Goal: Information Seeking & Learning: Find specific fact

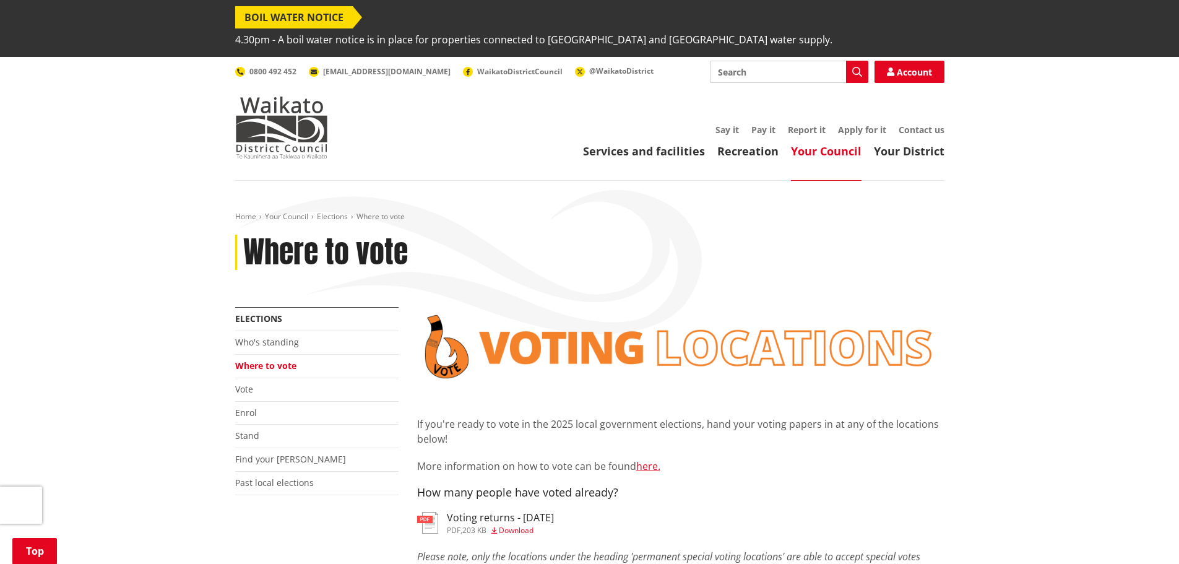
scroll to position [370, 0]
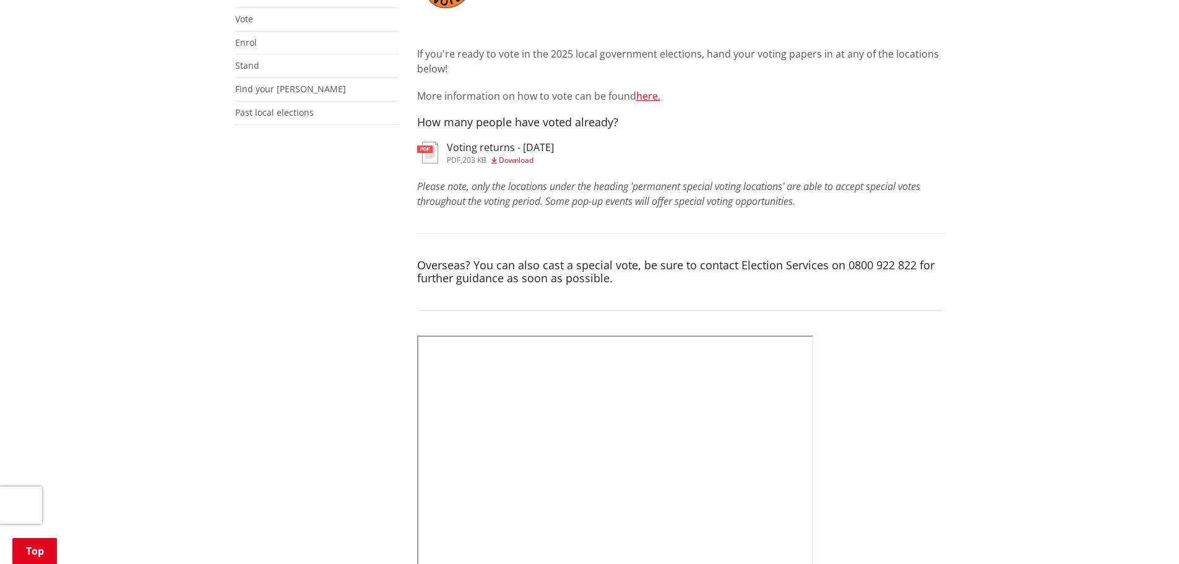
click at [513, 155] on span "Download" at bounding box center [516, 160] width 35 height 11
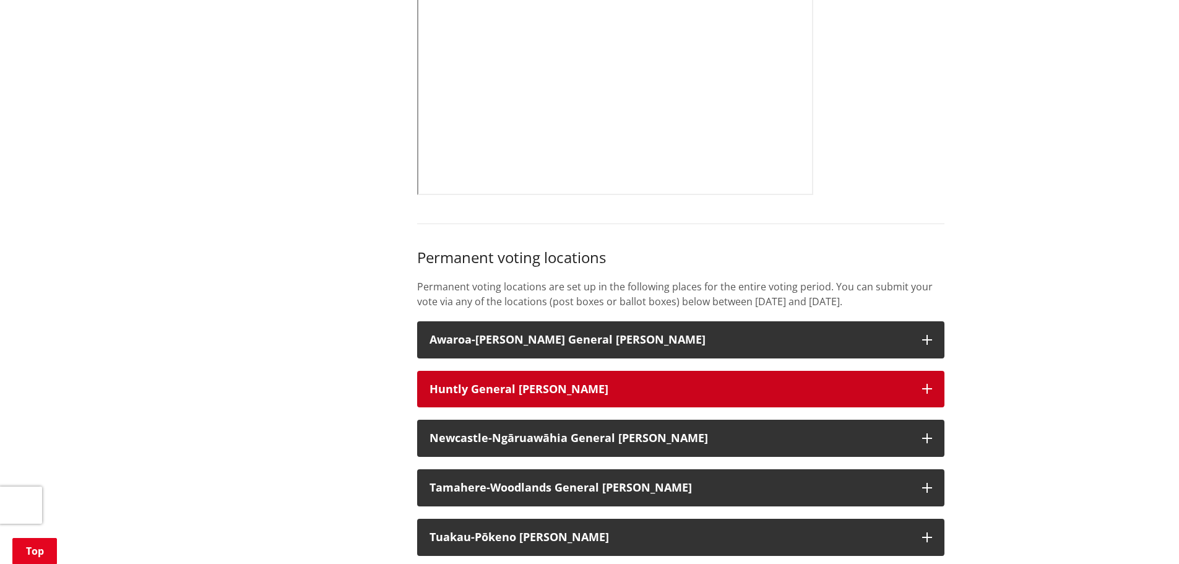
scroll to position [927, 0]
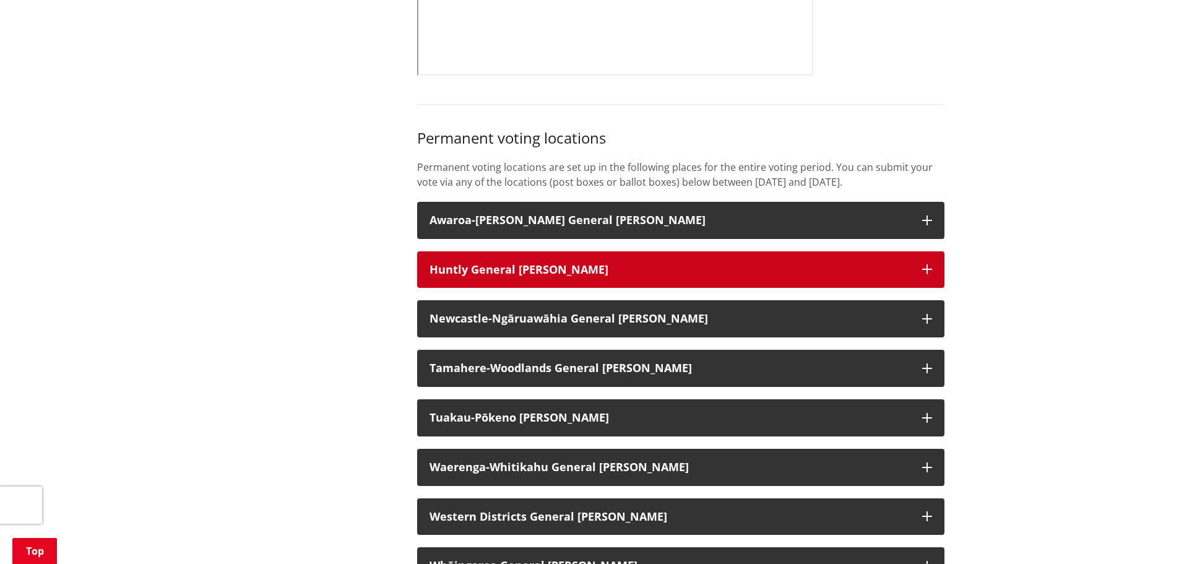
click at [921, 258] on button "Huntly General [PERSON_NAME]" at bounding box center [680, 269] width 527 height 37
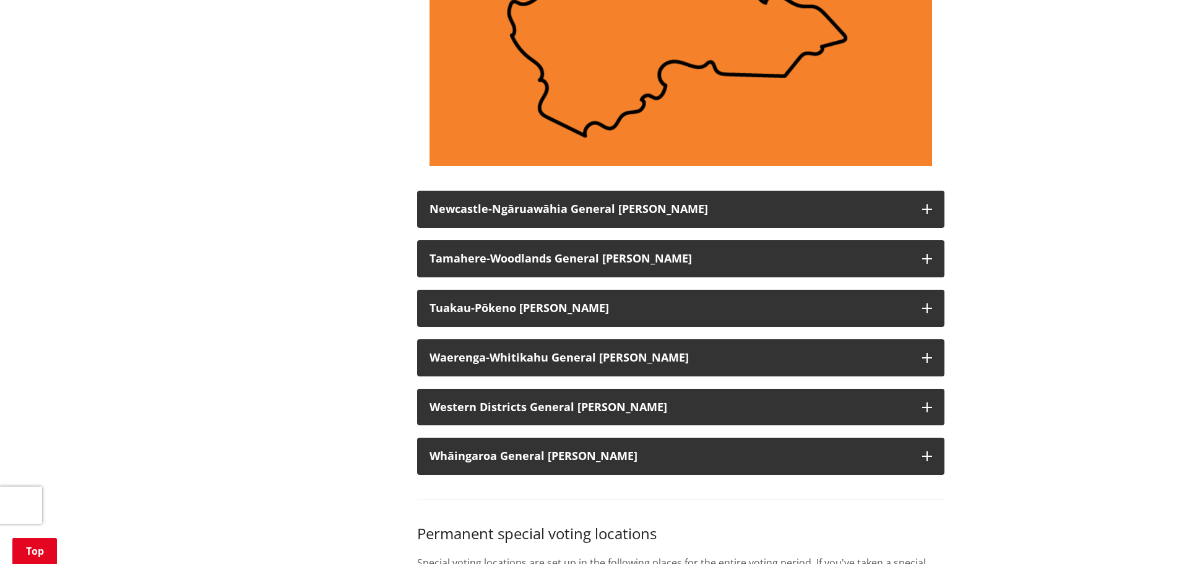
scroll to position [2104, 0]
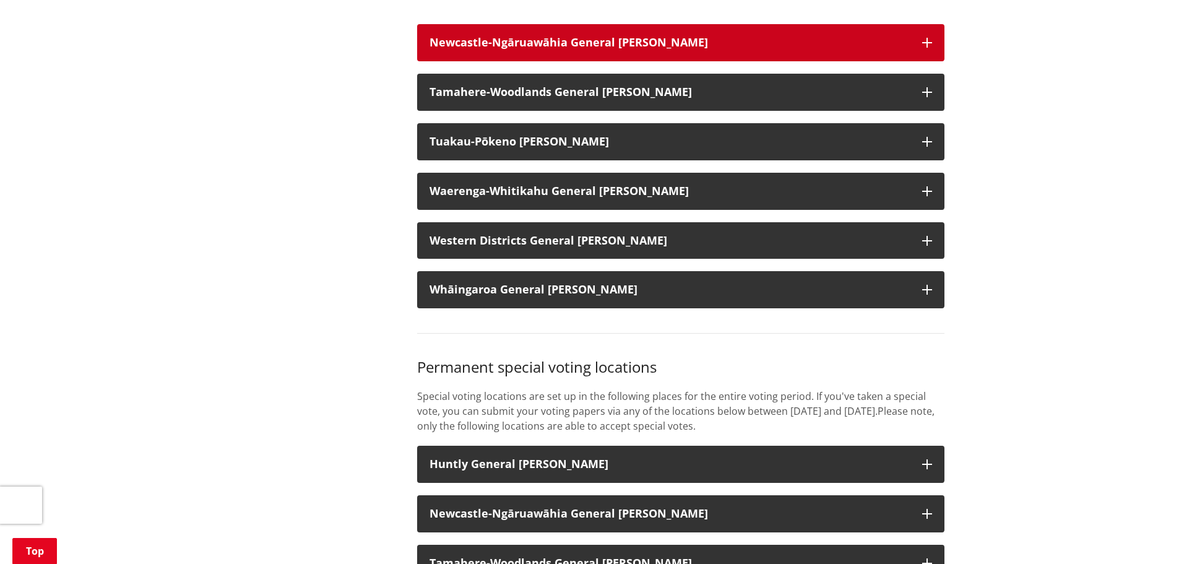
click at [770, 38] on h3 "Newcastle-Ngāruawāhia General [PERSON_NAME]" at bounding box center [670, 43] width 480 height 12
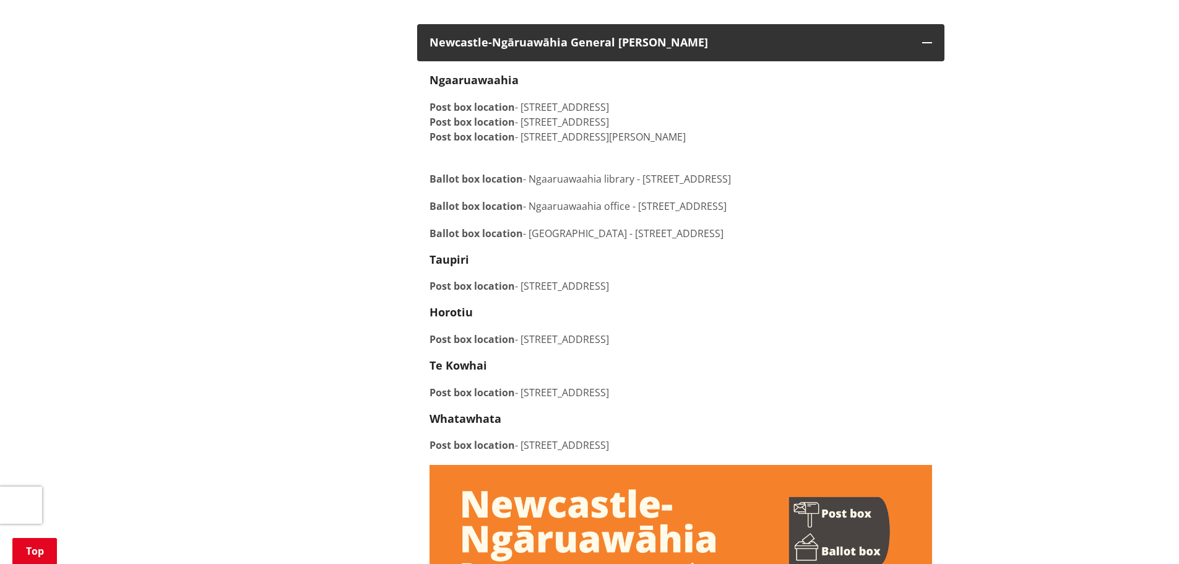
drag, startPoint x: 524, startPoint y: 118, endPoint x: 679, endPoint y: 118, distance: 155.4
click at [679, 118] on p "Post box location - 40 Whatawhata Avenue, Ngaaruawaahia, Ngaaruawaahia Post box…" at bounding box center [681, 122] width 503 height 45
click at [608, 157] on p "Ballot box location - Ngaaruawaahia library - 4 Jesmond Street, Ngaaruawaahia" at bounding box center [681, 172] width 503 height 30
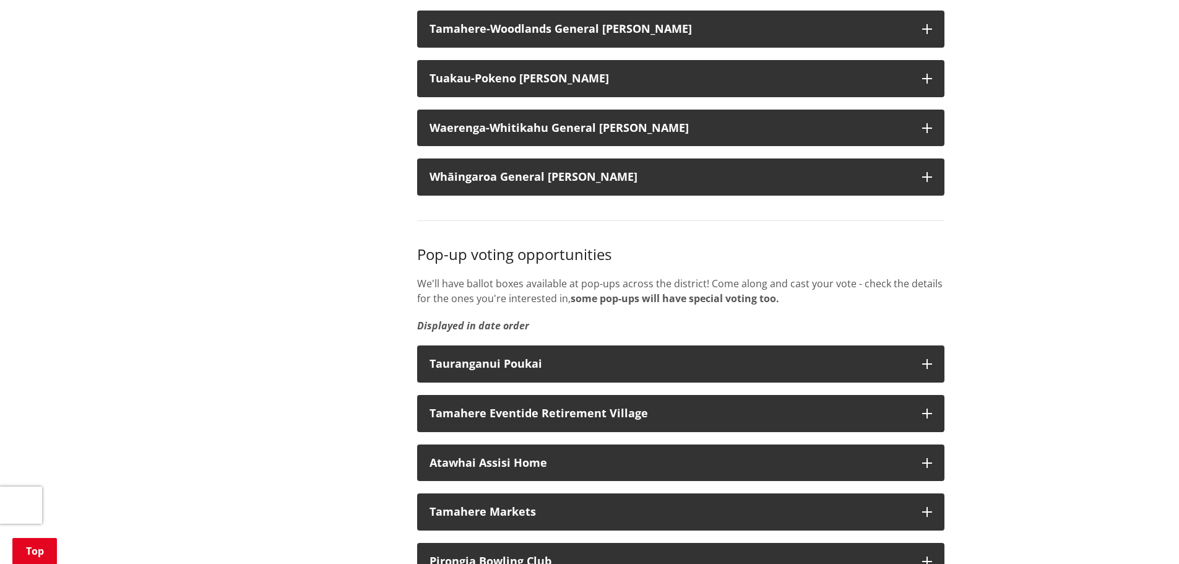
scroll to position [4023, 0]
